Goal: Task Accomplishment & Management: Use online tool/utility

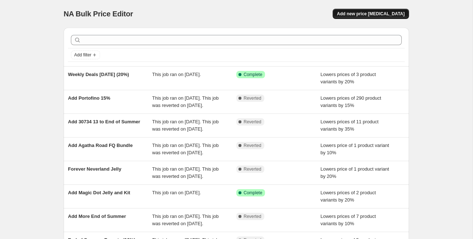
click at [365, 12] on span "Add new price [MEDICAL_DATA]" at bounding box center [371, 14] width 68 height 6
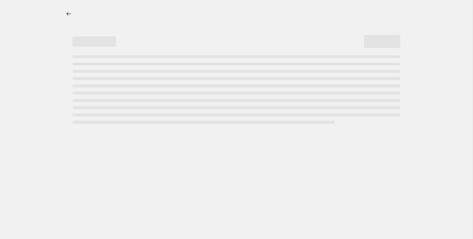
select select "percentage"
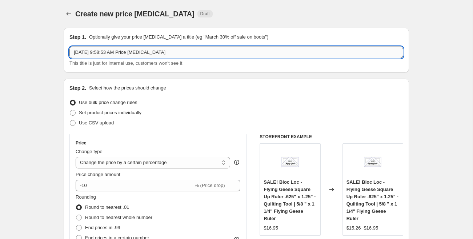
click at [121, 53] on input "[DATE] 9:58:53 AM Price [MEDICAL_DATA]" at bounding box center [235, 52] width 333 height 12
click at [121, 54] on input "[DATE] 9:58:53 AM Price [MEDICAL_DATA]" at bounding box center [235, 52] width 333 height 12
click at [121, 53] on input "[DATE] 9:58:53 AM Price [MEDICAL_DATA]" at bounding box center [235, 52] width 333 height 12
type input "Weekly Deal 10%"
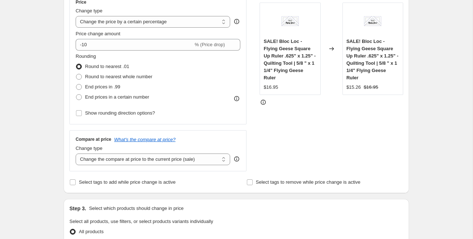
scroll to position [141, 0]
click at [101, 183] on span "Select tags to add while price change is active" at bounding box center [127, 180] width 97 height 5
click at [76, 183] on input "Select tags to add while price change is active" at bounding box center [73, 181] width 6 height 6
checkbox input "true"
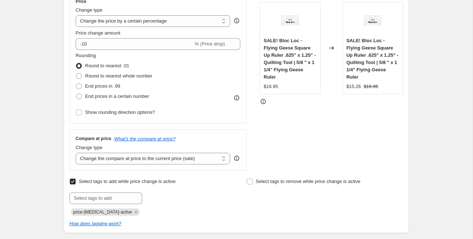
click at [101, 189] on div "Select tags to add while price change is active Submit price-[MEDICAL_DATA]-act…" at bounding box center [147, 195] width 157 height 39
click at [101, 193] on input "text" at bounding box center [105, 198] width 73 height 12
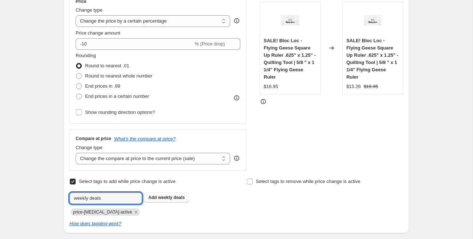
type input "weekly deals"
click at [162, 197] on span "weekly deals" at bounding box center [171, 197] width 27 height 5
click at [118, 197] on input "text" at bounding box center [105, 198] width 73 height 12
type input "sale"
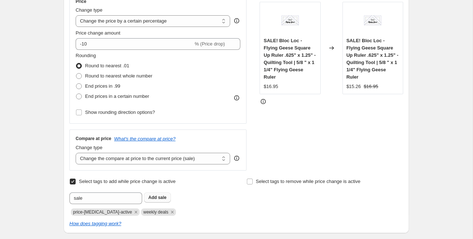
click at [161, 198] on span "sale" at bounding box center [162, 197] width 8 height 5
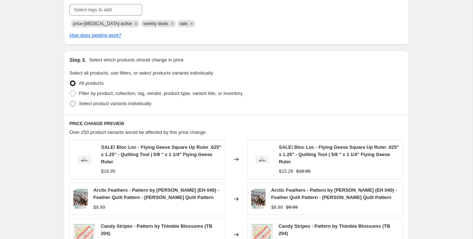
scroll to position [330, 0]
click at [88, 101] on span "Select product variants individually" at bounding box center [115, 102] width 72 height 5
click at [70, 101] on input "Select product variants individually" at bounding box center [70, 100] width 0 height 0
radio input "true"
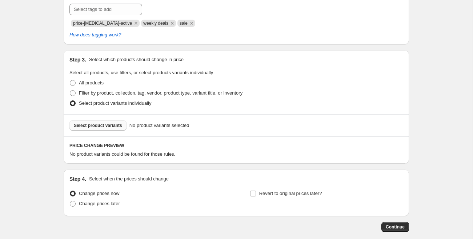
click at [96, 126] on span "Select product variants" at bounding box center [98, 125] width 48 height 6
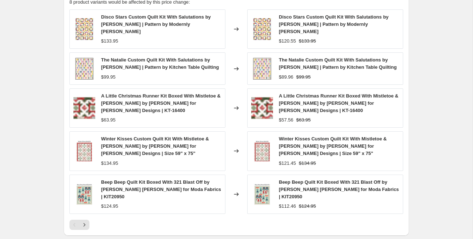
scroll to position [591, 0]
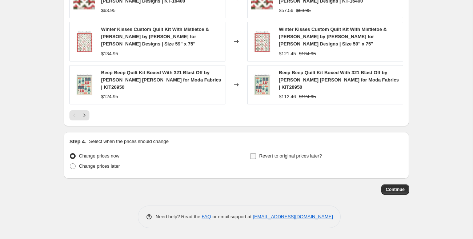
click at [250, 158] on input "Revert to original prices later?" at bounding box center [253, 156] width 6 height 6
checkbox input "true"
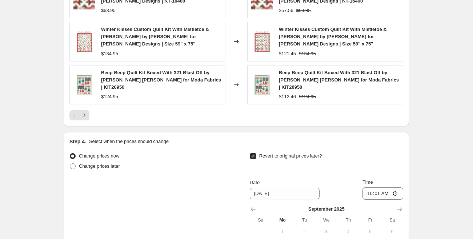
scroll to position [715, 0]
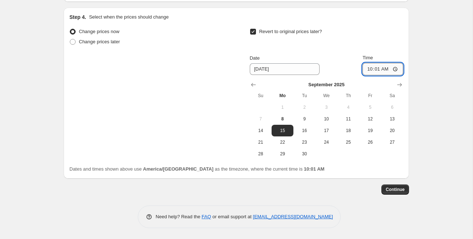
click at [367, 69] on input "10:01" at bounding box center [382, 69] width 41 height 12
type input "08:00"
click at [396, 190] on span "Continue" at bounding box center [394, 189] width 19 height 6
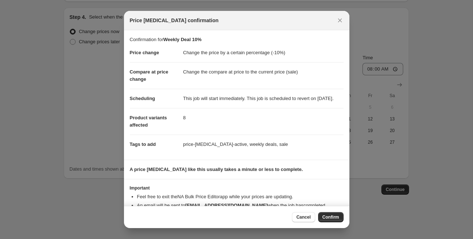
scroll to position [27, 0]
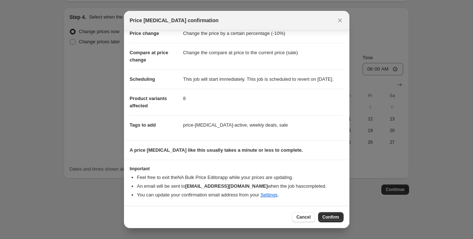
click at [332, 218] on span "Confirm" at bounding box center [330, 217] width 17 height 6
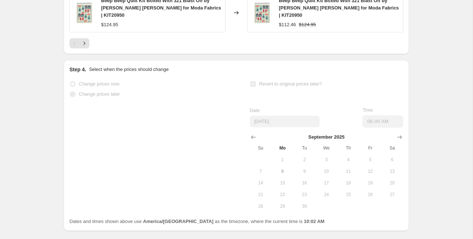
select select "percentage"
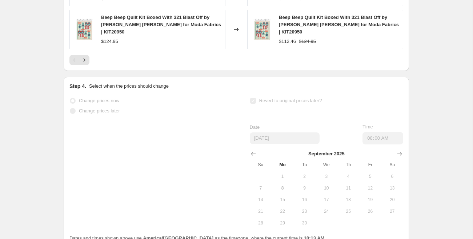
scroll to position [0, 0]
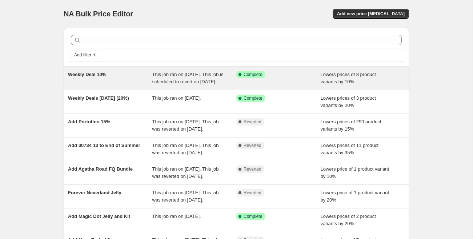
click at [124, 79] on div "Weekly Deal 10%" at bounding box center [110, 78] width 84 height 15
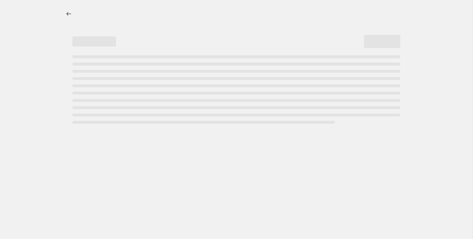
select select "percentage"
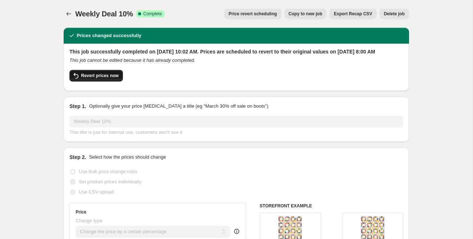
click at [113, 78] on span "Revert prices now" at bounding box center [99, 76] width 37 height 6
checkbox input "false"
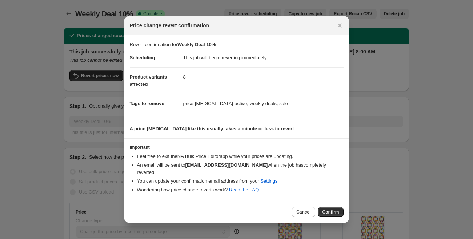
click at [335, 209] on span "Confirm" at bounding box center [330, 212] width 17 height 6
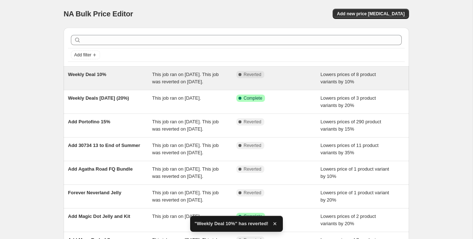
click at [122, 85] on div "Weekly Deal 10%" at bounding box center [110, 78] width 84 height 15
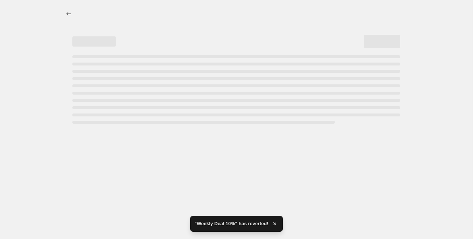
select select "percentage"
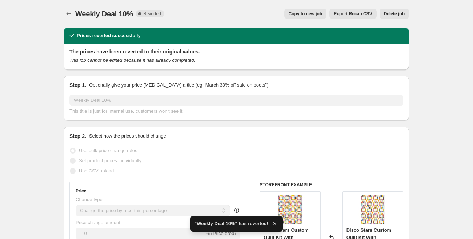
click at [292, 14] on span "Copy to new job" at bounding box center [305, 14] width 34 height 6
select select "percentage"
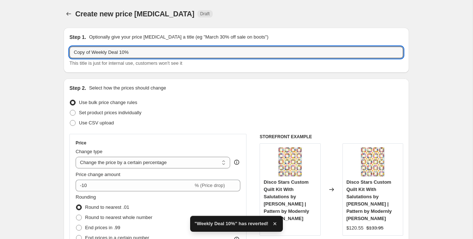
drag, startPoint x: 93, startPoint y: 52, endPoint x: 68, endPoint y: 53, distance: 25.1
click at [68, 53] on div "Step 1. Optionally give your price change job a title (eg "March 30% off sale o…" at bounding box center [236, 50] width 345 height 45
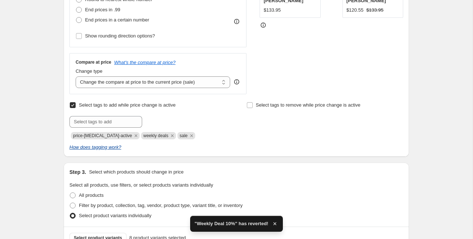
scroll to position [218, 0]
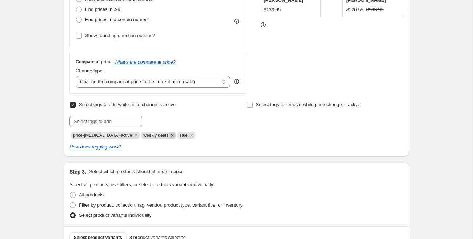
type input "Weekly Deal 10%"
drag, startPoint x: 165, startPoint y: 136, endPoint x: 149, endPoint y: 131, distance: 16.7
click at [169, 136] on icon "Remove weekly deals" at bounding box center [172, 135] width 7 height 7
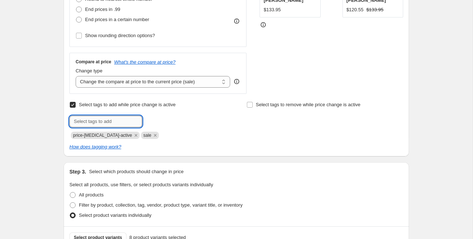
click at [102, 123] on input "text" at bounding box center [105, 122] width 73 height 12
type input "weekly deal"
click at [158, 122] on span "Add weekly deal" at bounding box center [165, 121] width 34 height 6
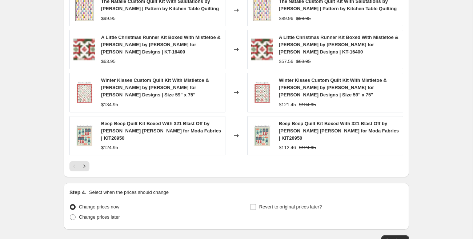
scroll to position [591, 0]
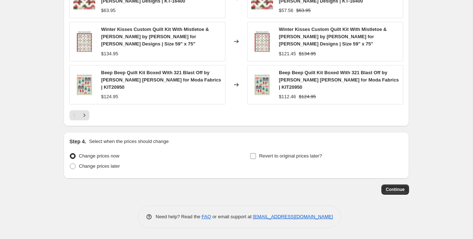
click at [300, 157] on span "Revert to original prices later?" at bounding box center [290, 155] width 63 height 5
click at [256, 157] on input "Revert to original prices later?" at bounding box center [253, 156] width 6 height 6
checkbox input "true"
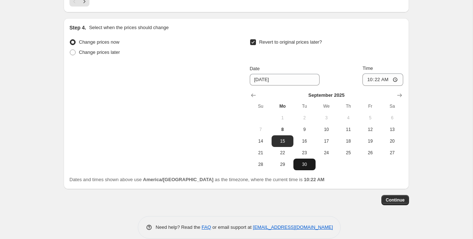
scroll to position [715, 0]
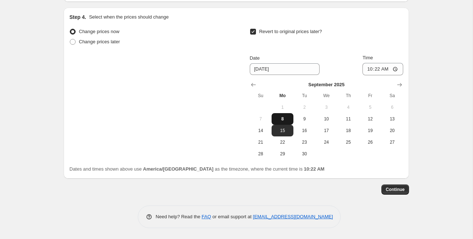
click at [283, 122] on button "8" at bounding box center [282, 119] width 22 height 12
click at [283, 128] on span "15" at bounding box center [282, 130] width 16 height 6
type input "[DATE]"
click at [368, 69] on input "10:22" at bounding box center [382, 69] width 41 height 12
type input "08:00"
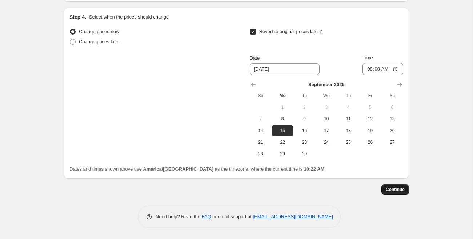
click at [394, 189] on span "Continue" at bounding box center [394, 189] width 19 height 6
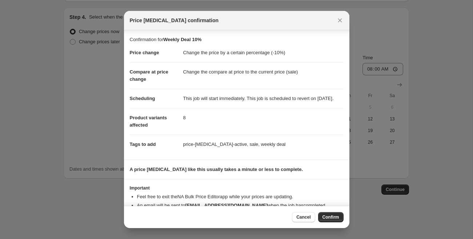
scroll to position [27, 0]
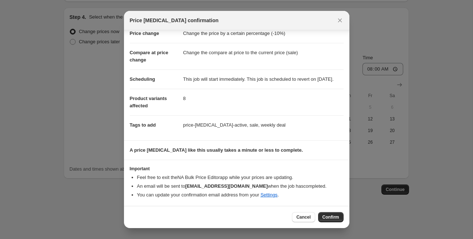
click at [329, 217] on span "Confirm" at bounding box center [330, 217] width 17 height 6
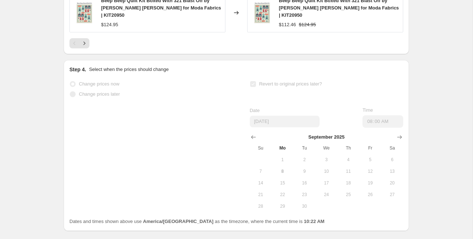
scroll to position [734, 0]
